Goal: Use online tool/utility: Use online tool/utility

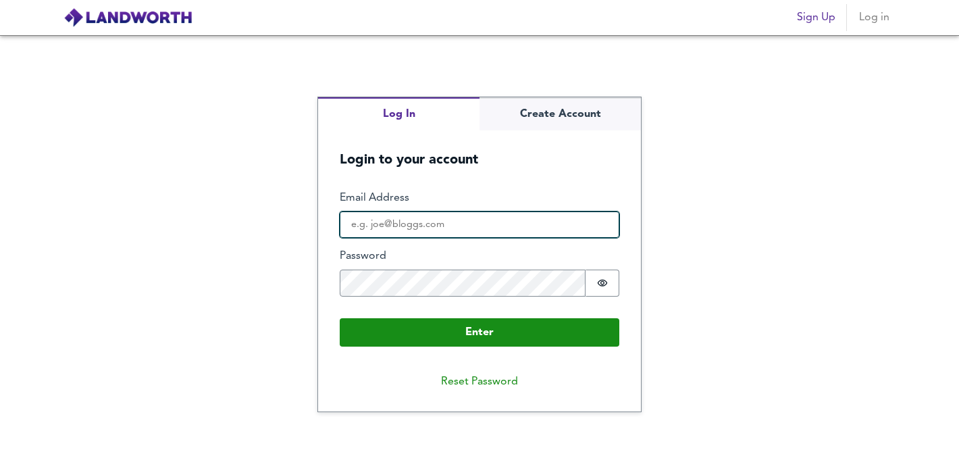
click at [475, 219] on input "Email Address" at bounding box center [480, 224] width 280 height 27
type input "s"
type input "[EMAIL_ADDRESS][DOMAIN_NAME]"
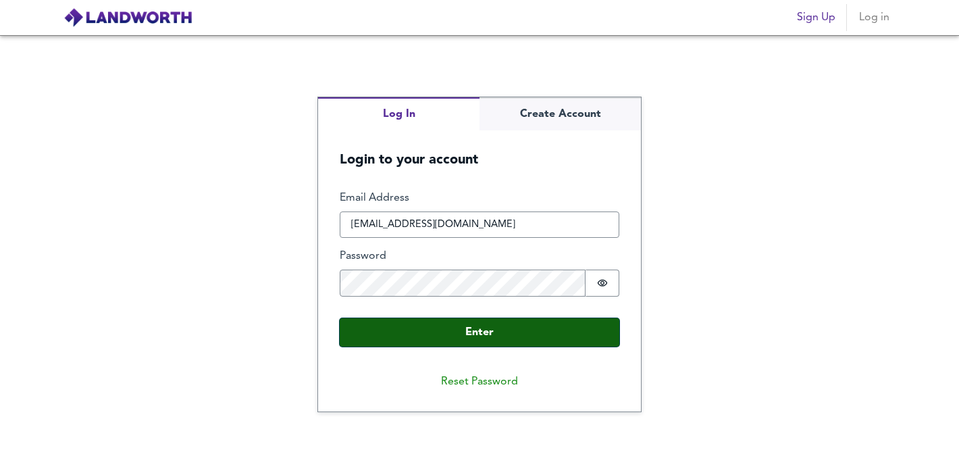
click at [484, 332] on button "Enter" at bounding box center [480, 332] width 280 height 28
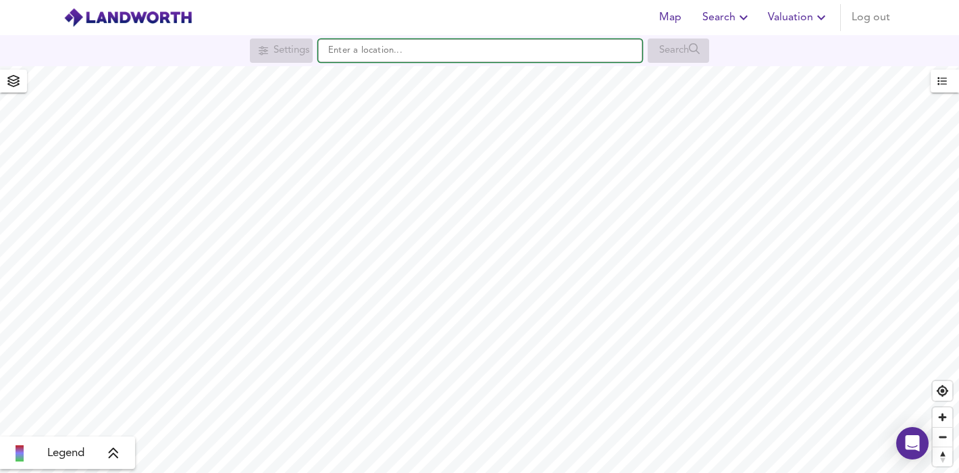
click at [398, 47] on input "text" at bounding box center [480, 50] width 324 height 23
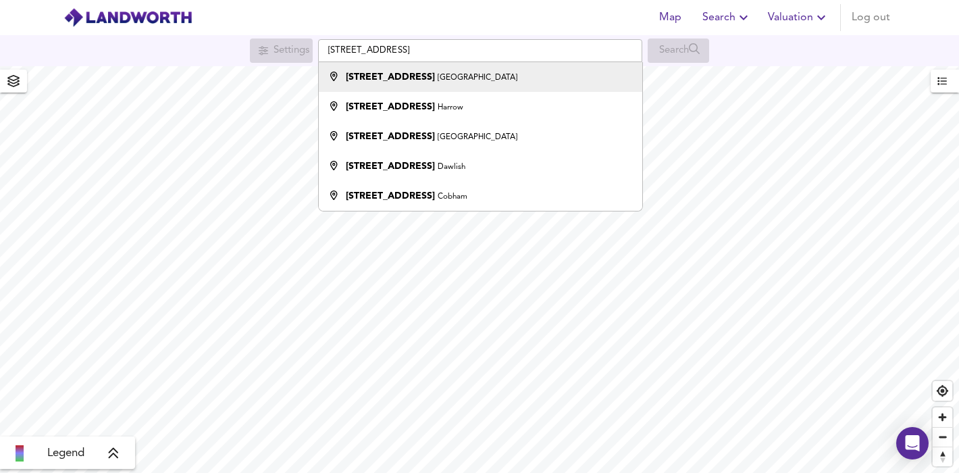
click at [402, 72] on strong "[STREET_ADDRESS]" at bounding box center [390, 76] width 89 height 9
type input "[STREET_ADDRESS]"
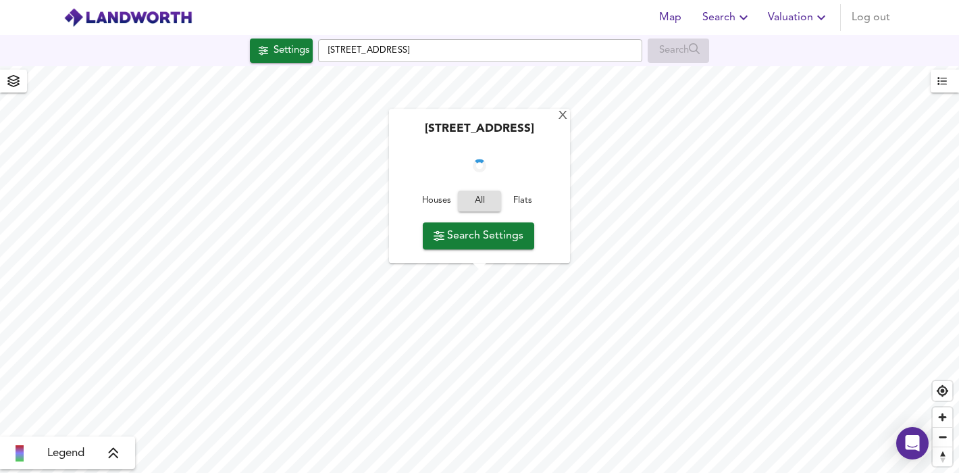
checkbox input "false"
checkbox input "true"
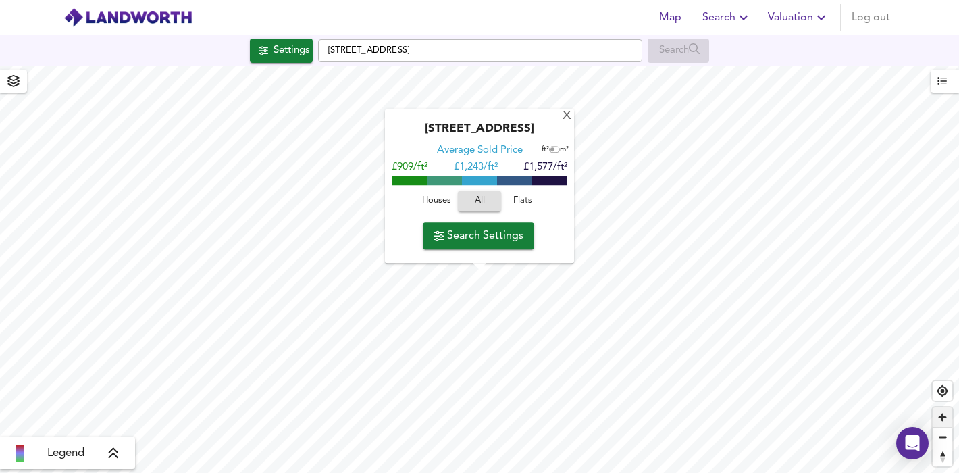
click at [948, 419] on span "Zoom in" at bounding box center [942, 417] width 20 height 20
